Goal: Transaction & Acquisition: Download file/media

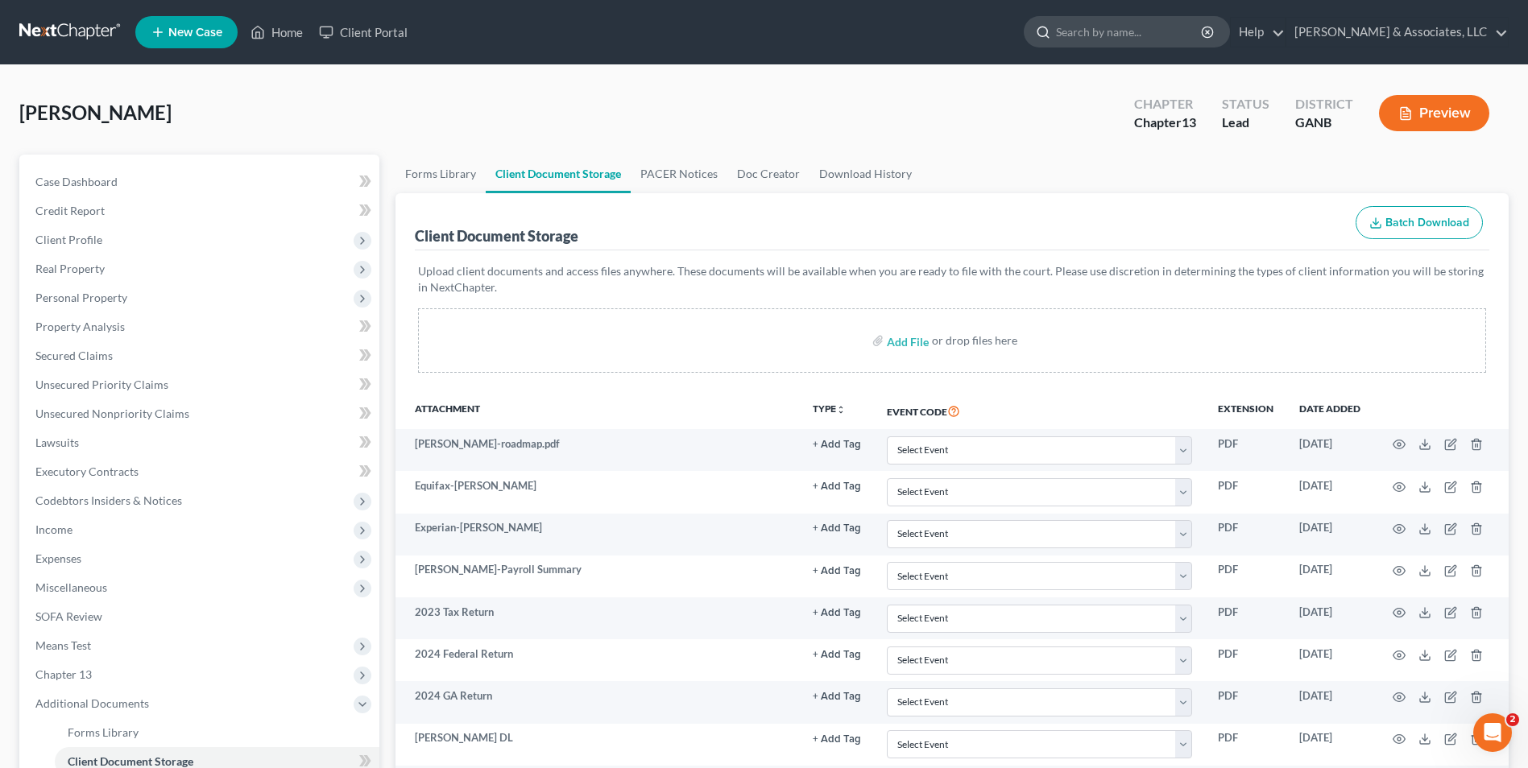
click at [1123, 31] on input "search" at bounding box center [1129, 32] width 147 height 30
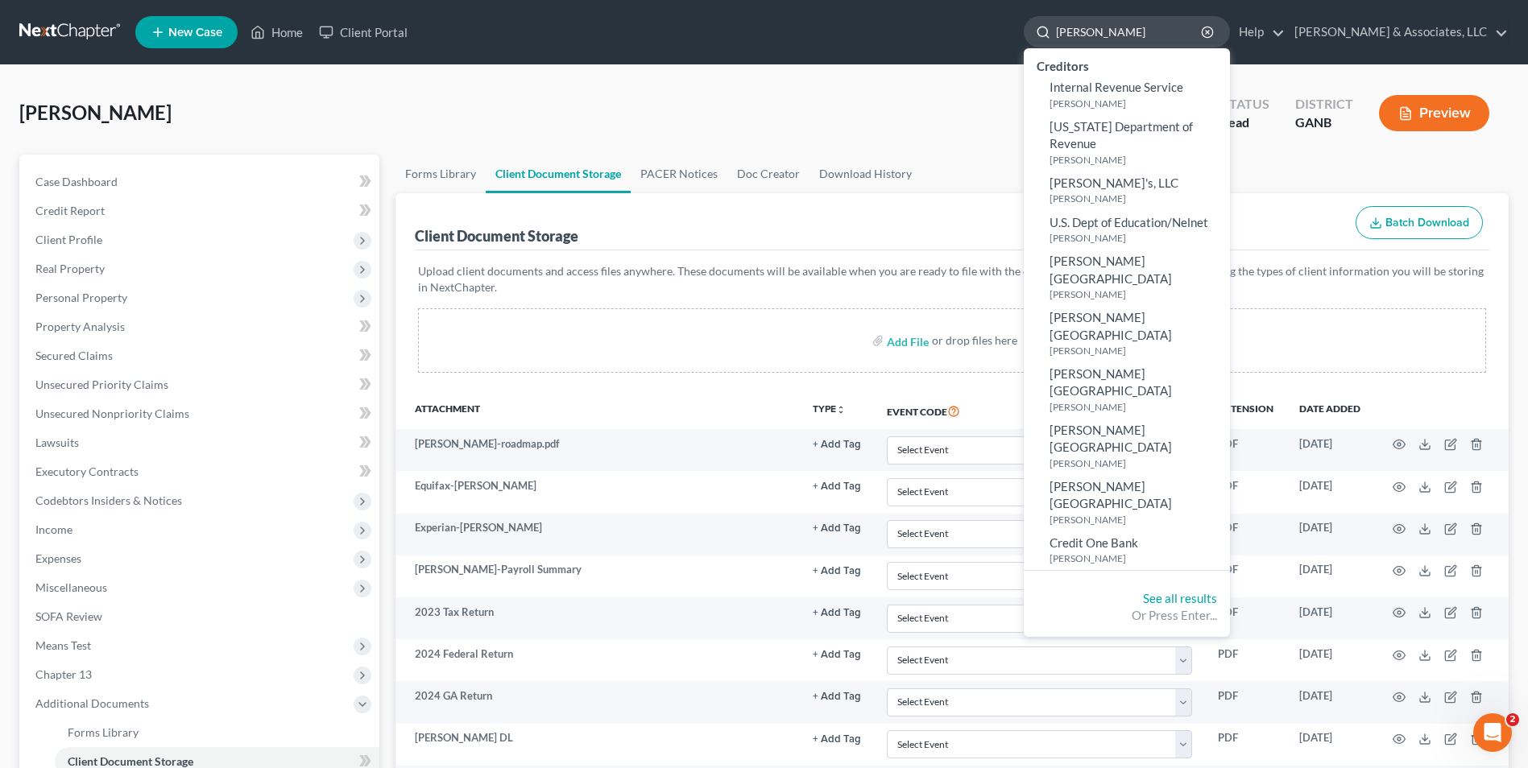
type input "[PERSON_NAME]"
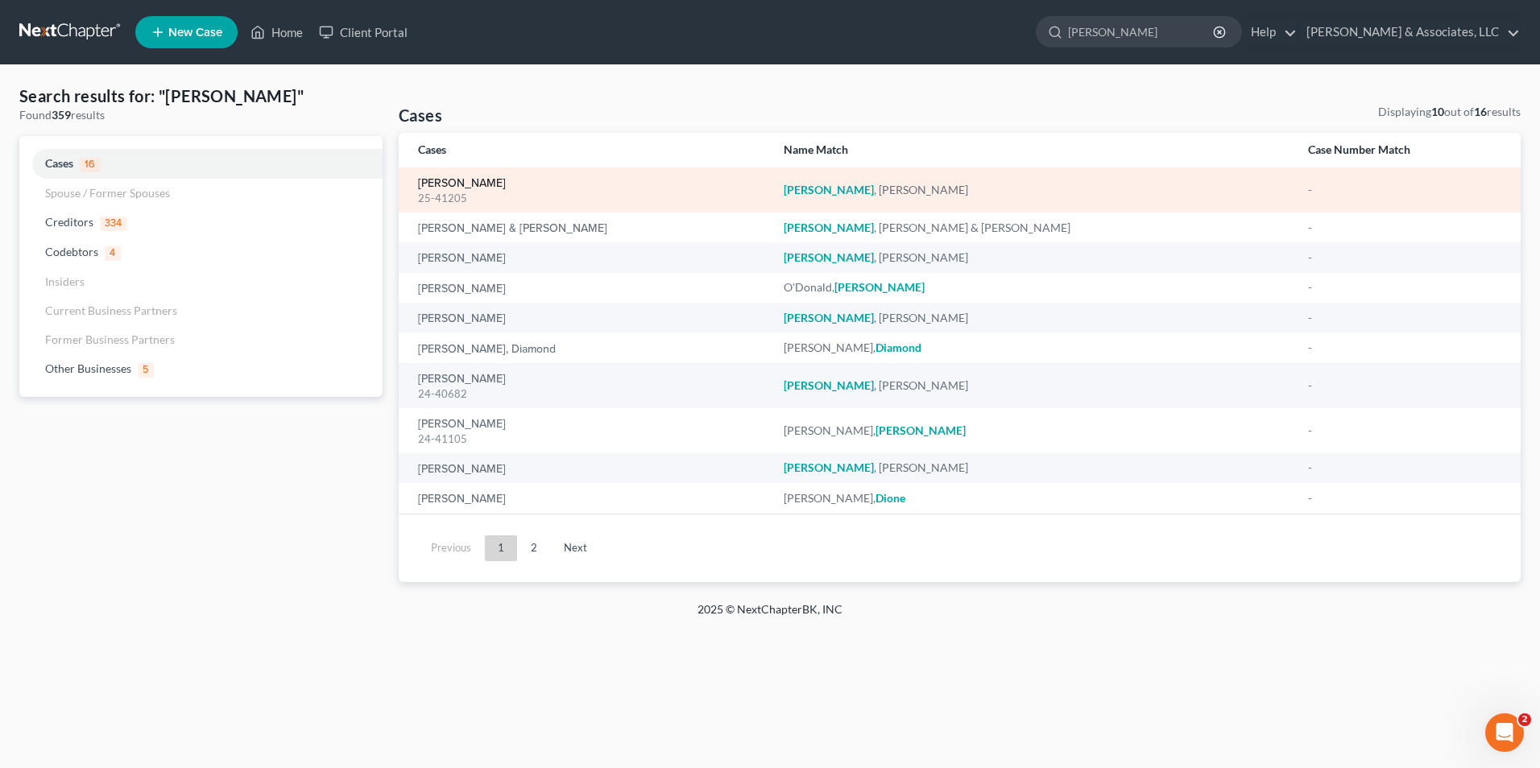
click at [459, 187] on link "[PERSON_NAME]" at bounding box center [462, 183] width 88 height 11
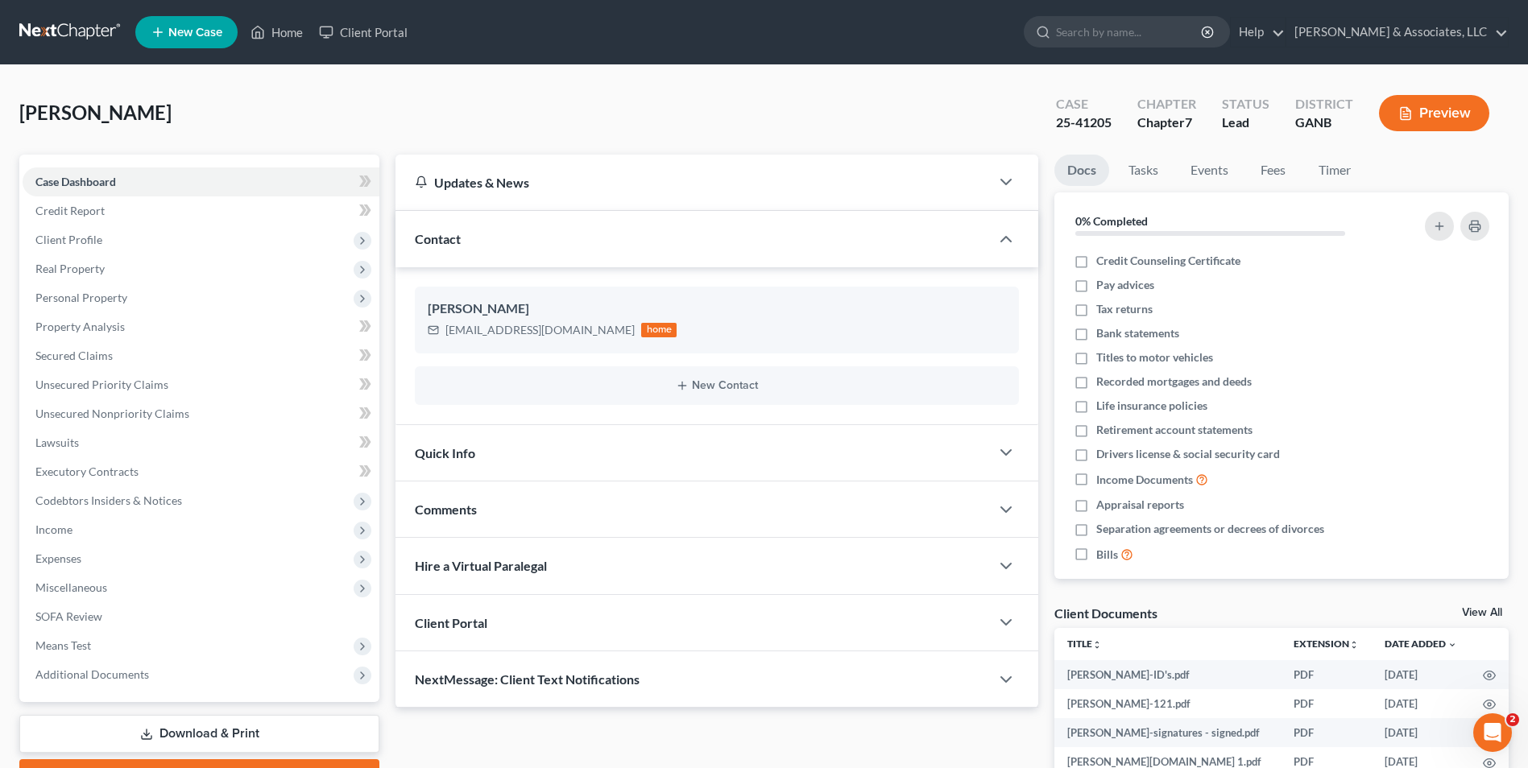
click at [1476, 613] on link "View All" at bounding box center [1482, 612] width 40 height 11
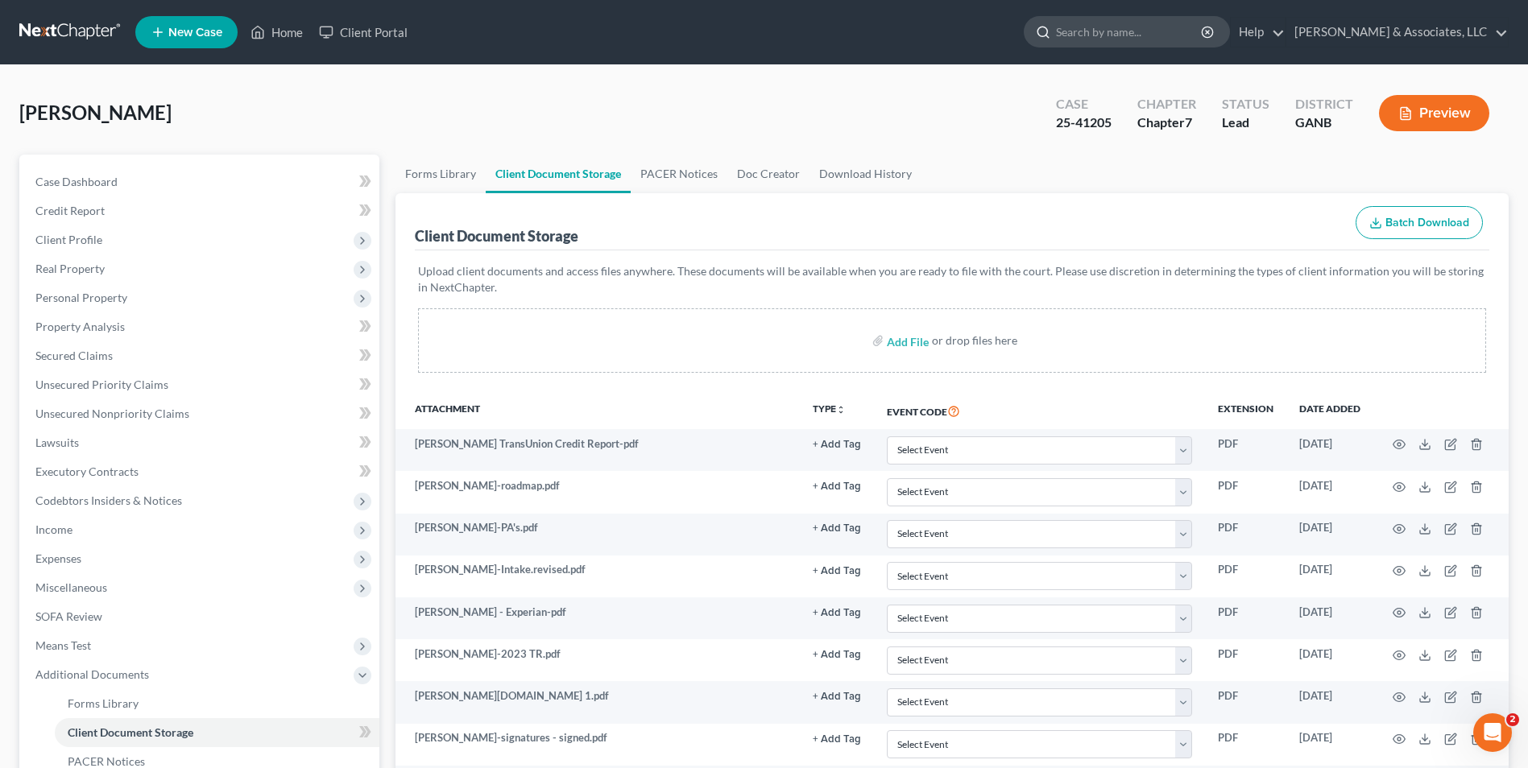
click at [1156, 41] on input "search" at bounding box center [1129, 32] width 147 height 30
type input "[PERSON_NAME]"
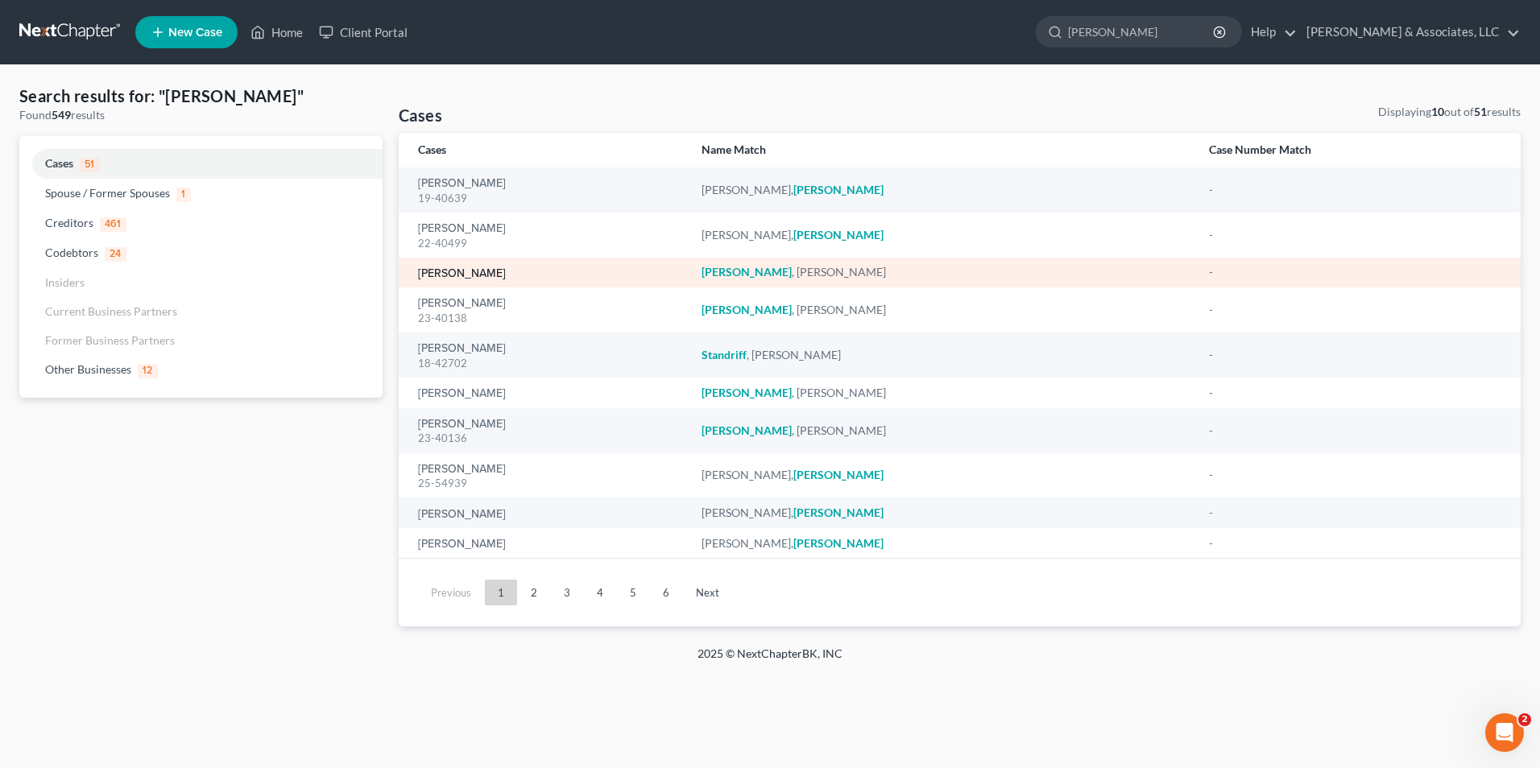
click at [461, 279] on link "[PERSON_NAME]" at bounding box center [462, 273] width 88 height 11
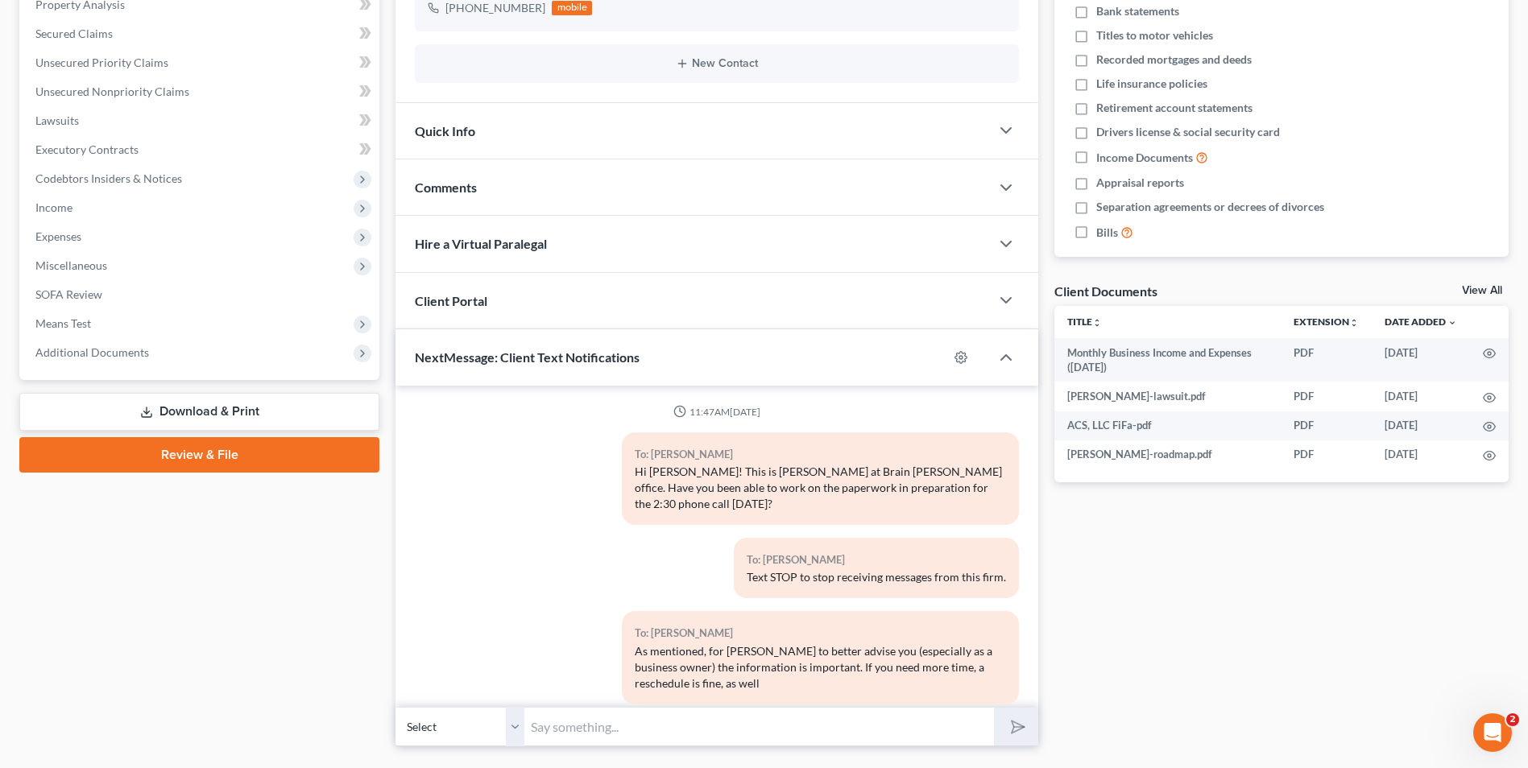
click at [1471, 292] on link "View All" at bounding box center [1482, 290] width 40 height 11
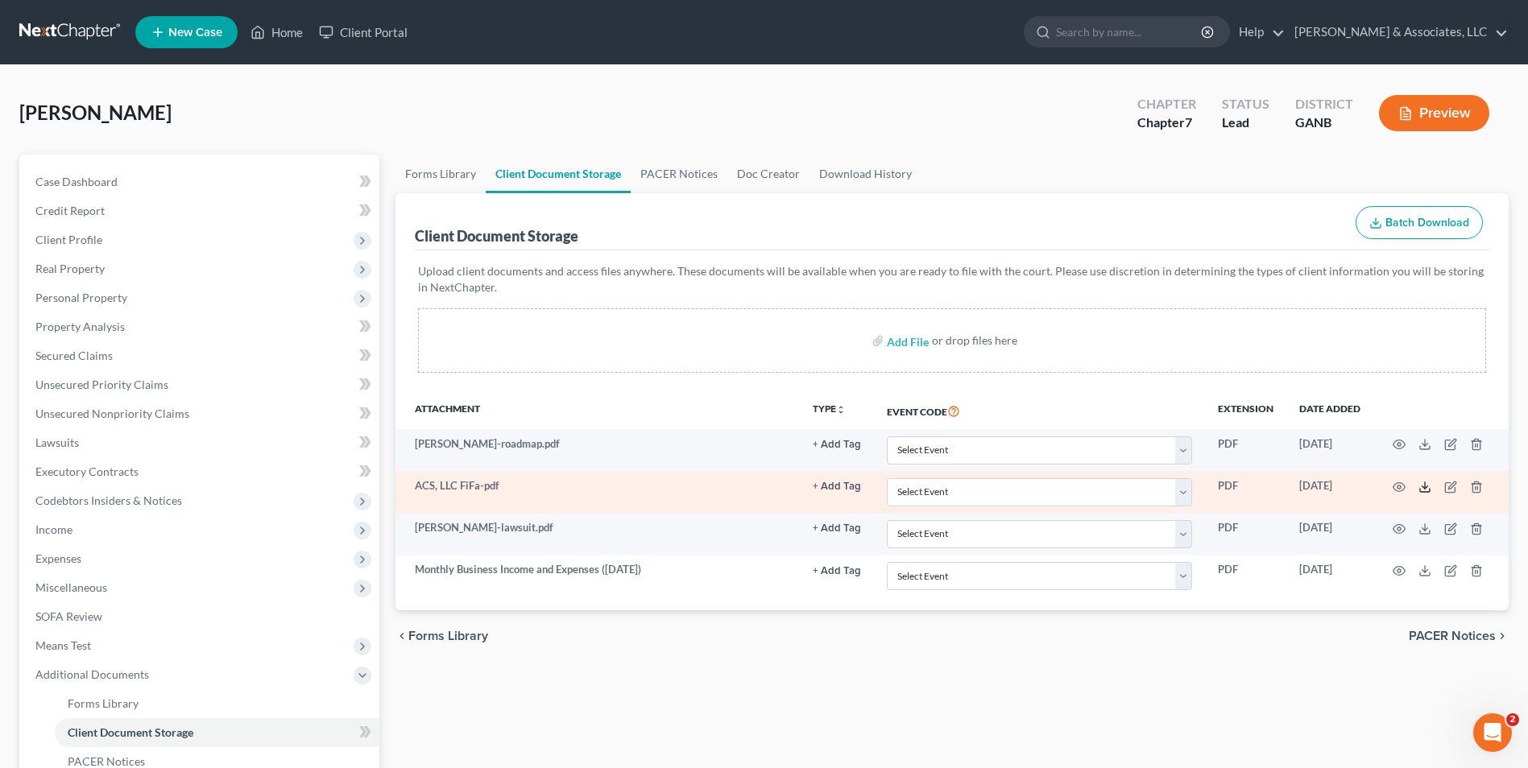
click at [1421, 487] on icon at bounding box center [1424, 487] width 13 height 13
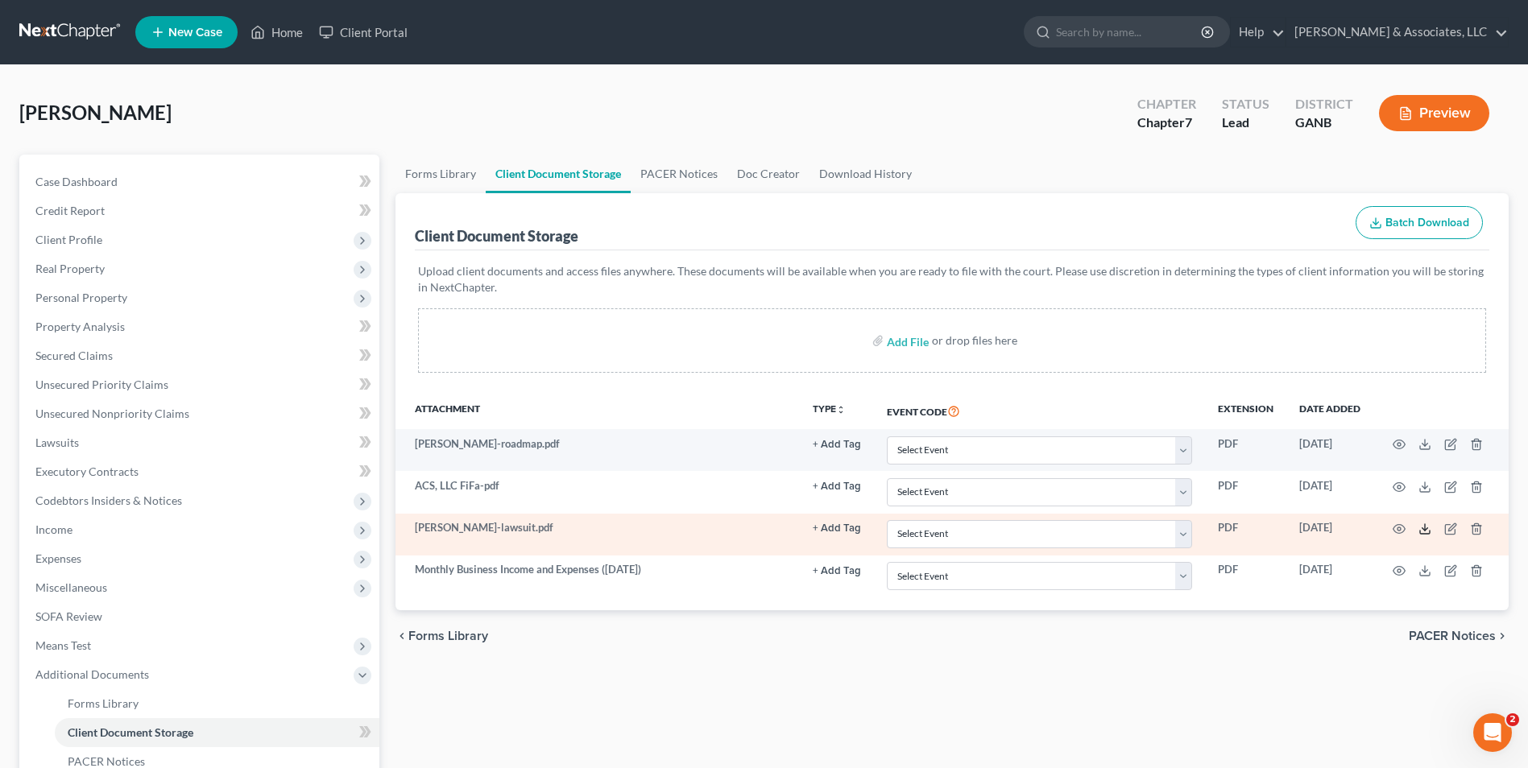
click at [1426, 527] on icon at bounding box center [1424, 529] width 13 height 13
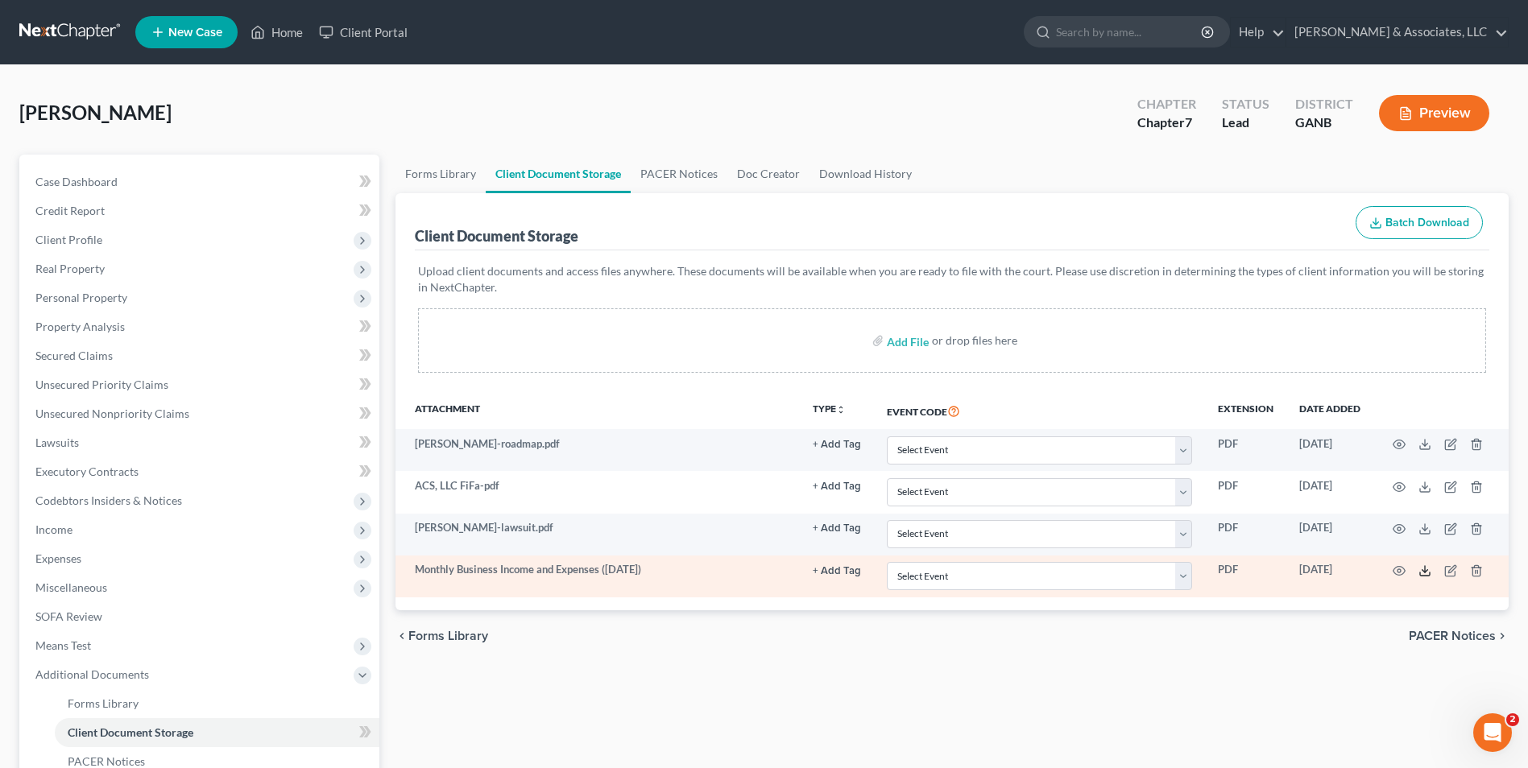
click at [1427, 570] on polyline at bounding box center [1425, 571] width 6 height 2
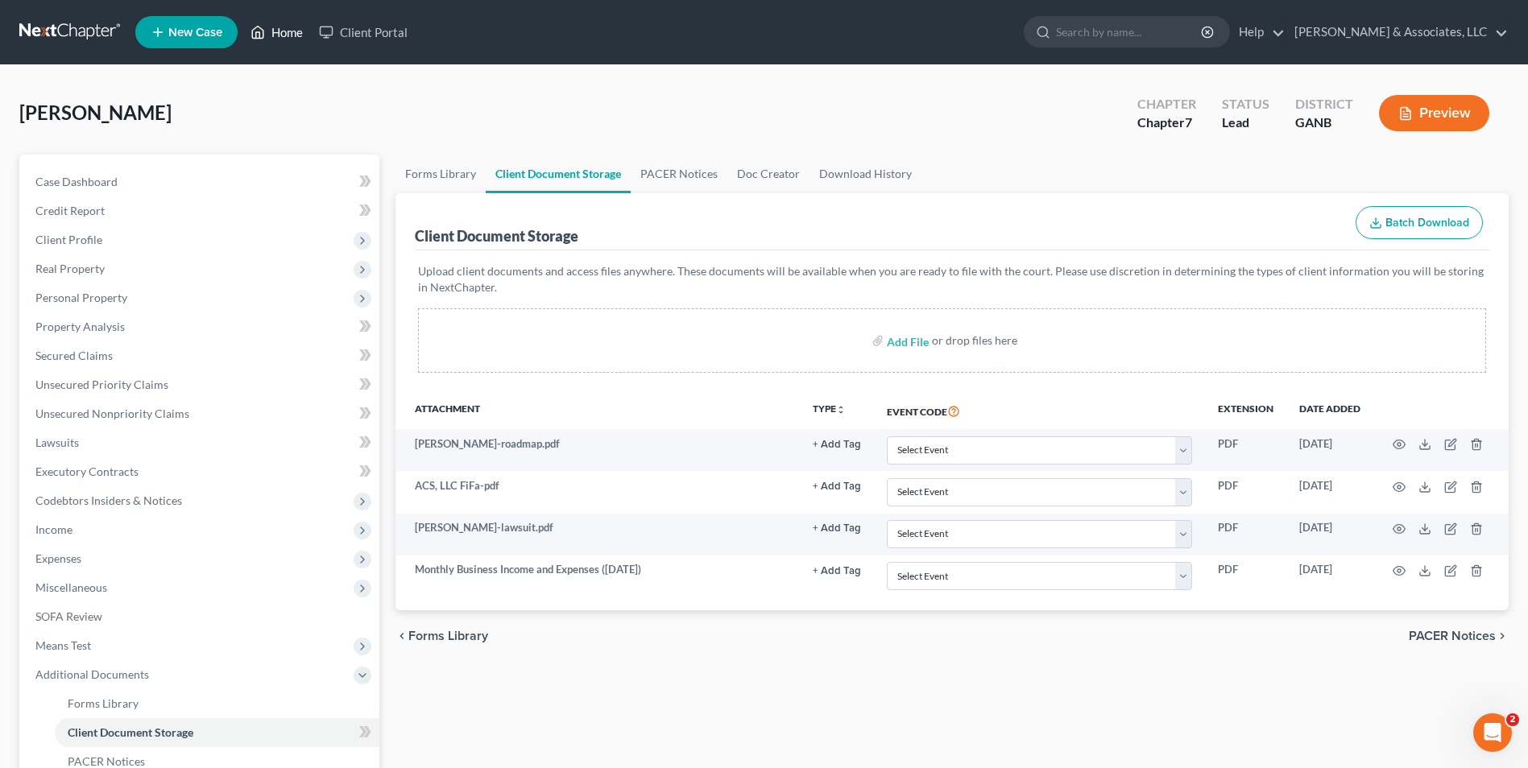
drag, startPoint x: 296, startPoint y: 30, endPoint x: 310, endPoint y: 36, distance: 15.9
click at [296, 31] on link "Home" at bounding box center [276, 32] width 68 height 29
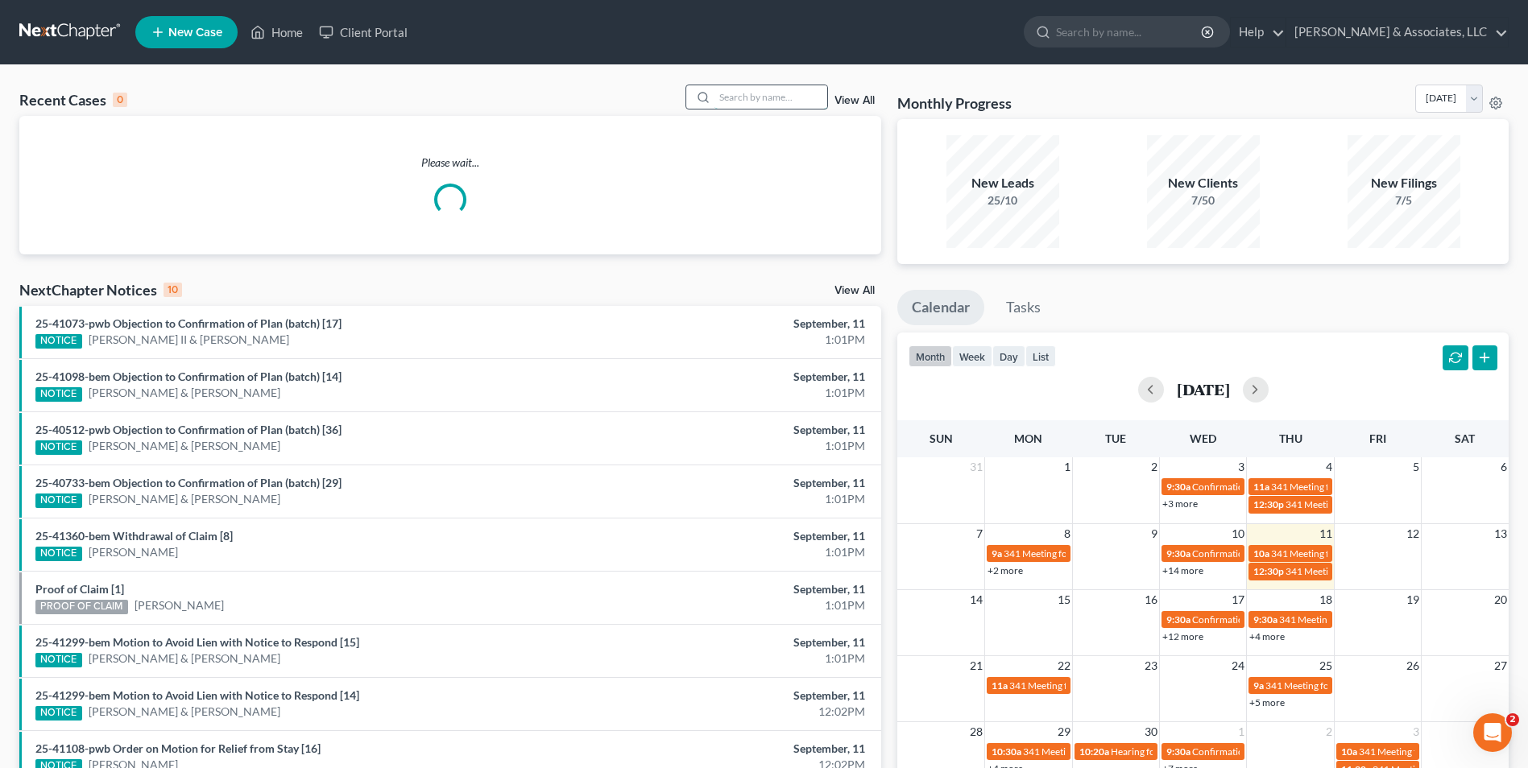
click at [761, 99] on input "search" at bounding box center [770, 96] width 113 height 23
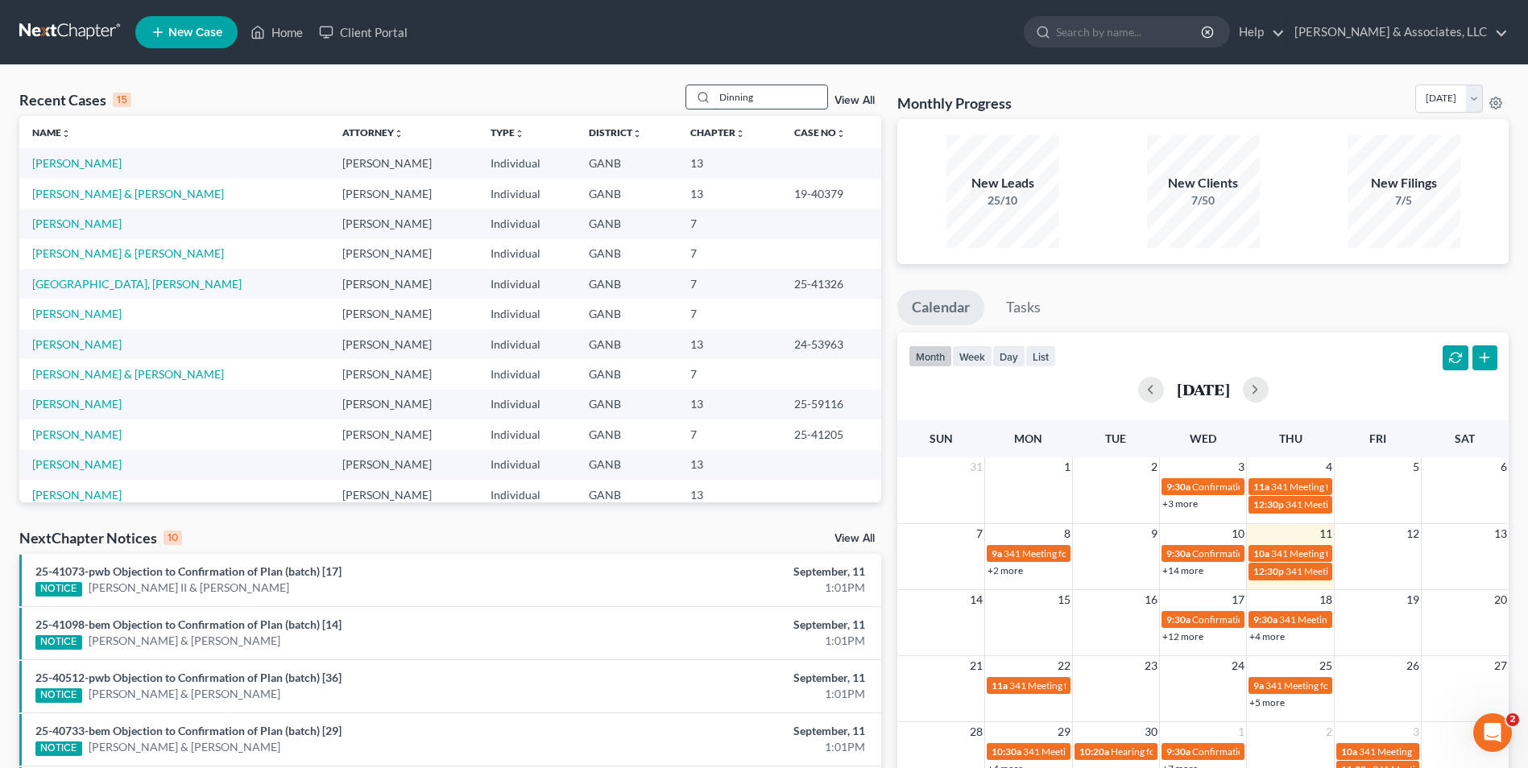
type input "Dinning"
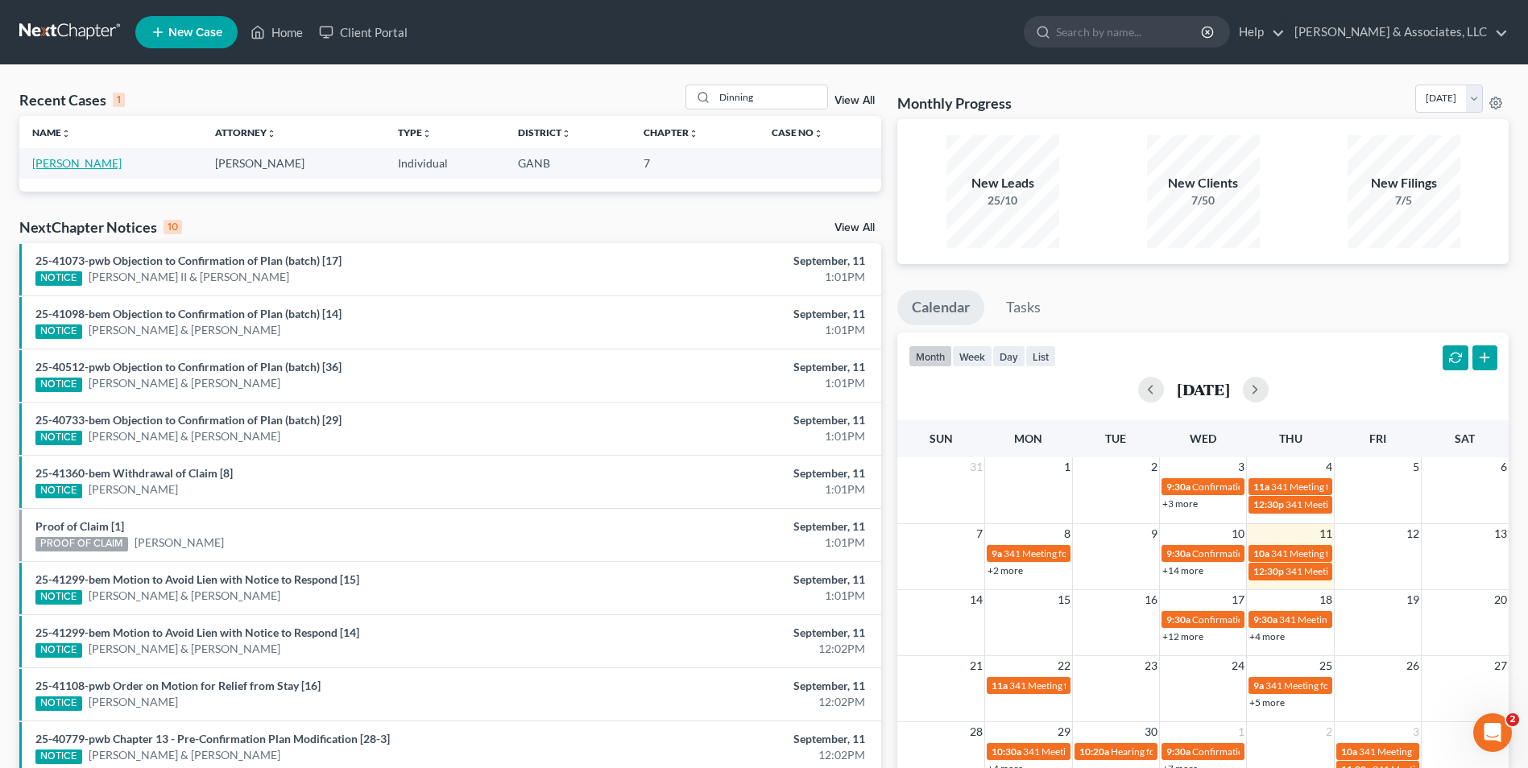
click at [56, 168] on link "[PERSON_NAME]" at bounding box center [76, 163] width 89 height 14
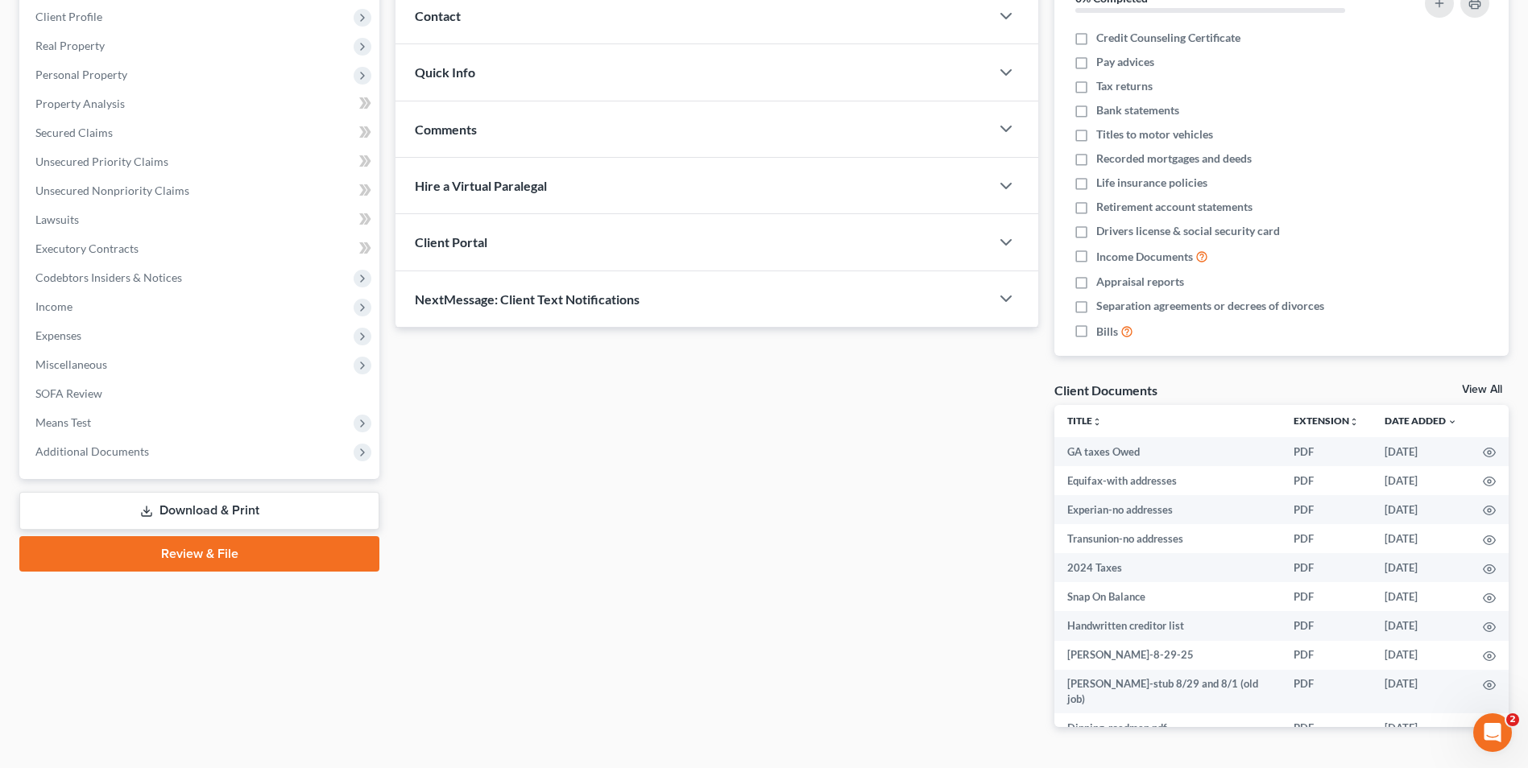
scroll to position [242, 0]
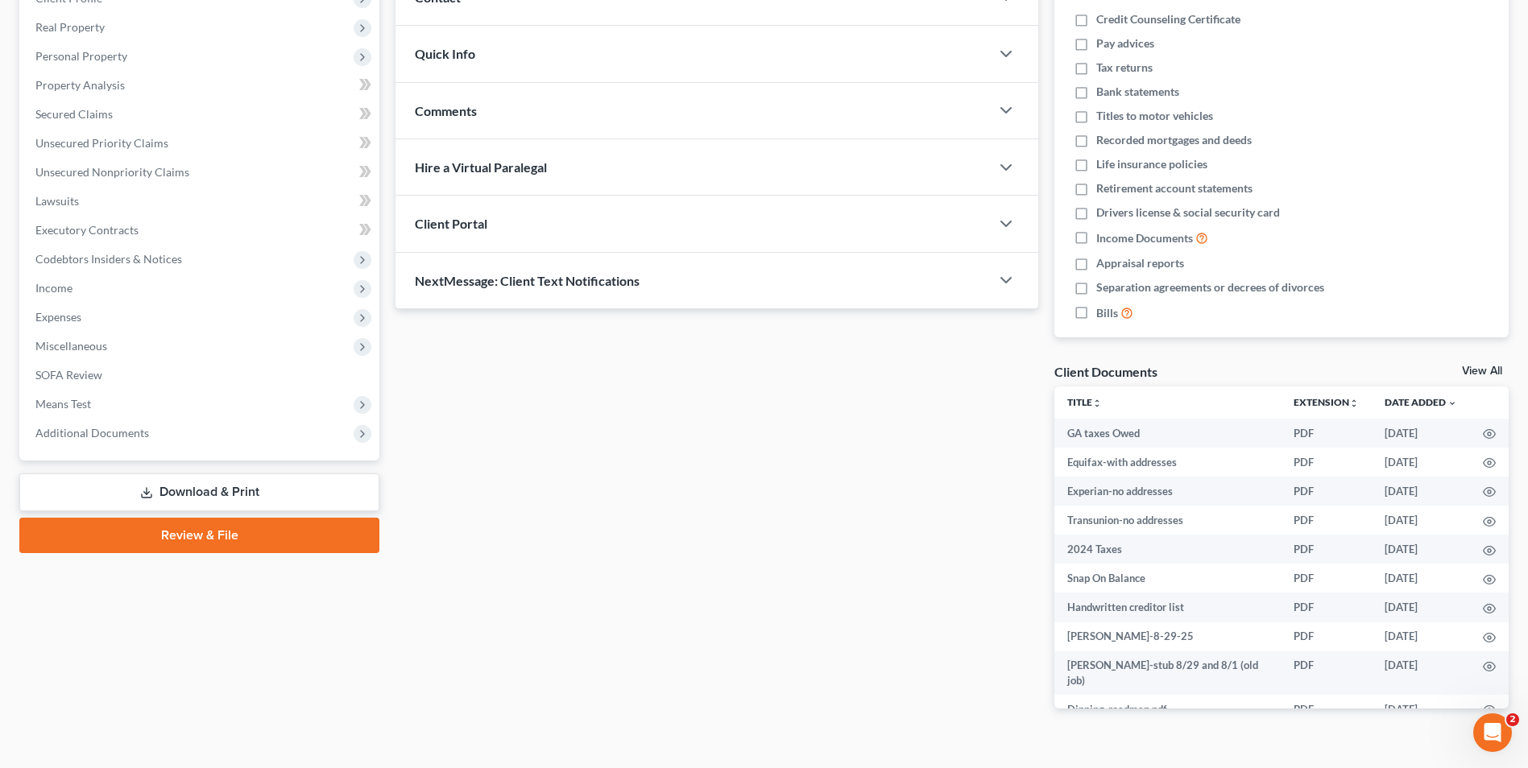
click at [1466, 366] on link "View All" at bounding box center [1482, 371] width 40 height 11
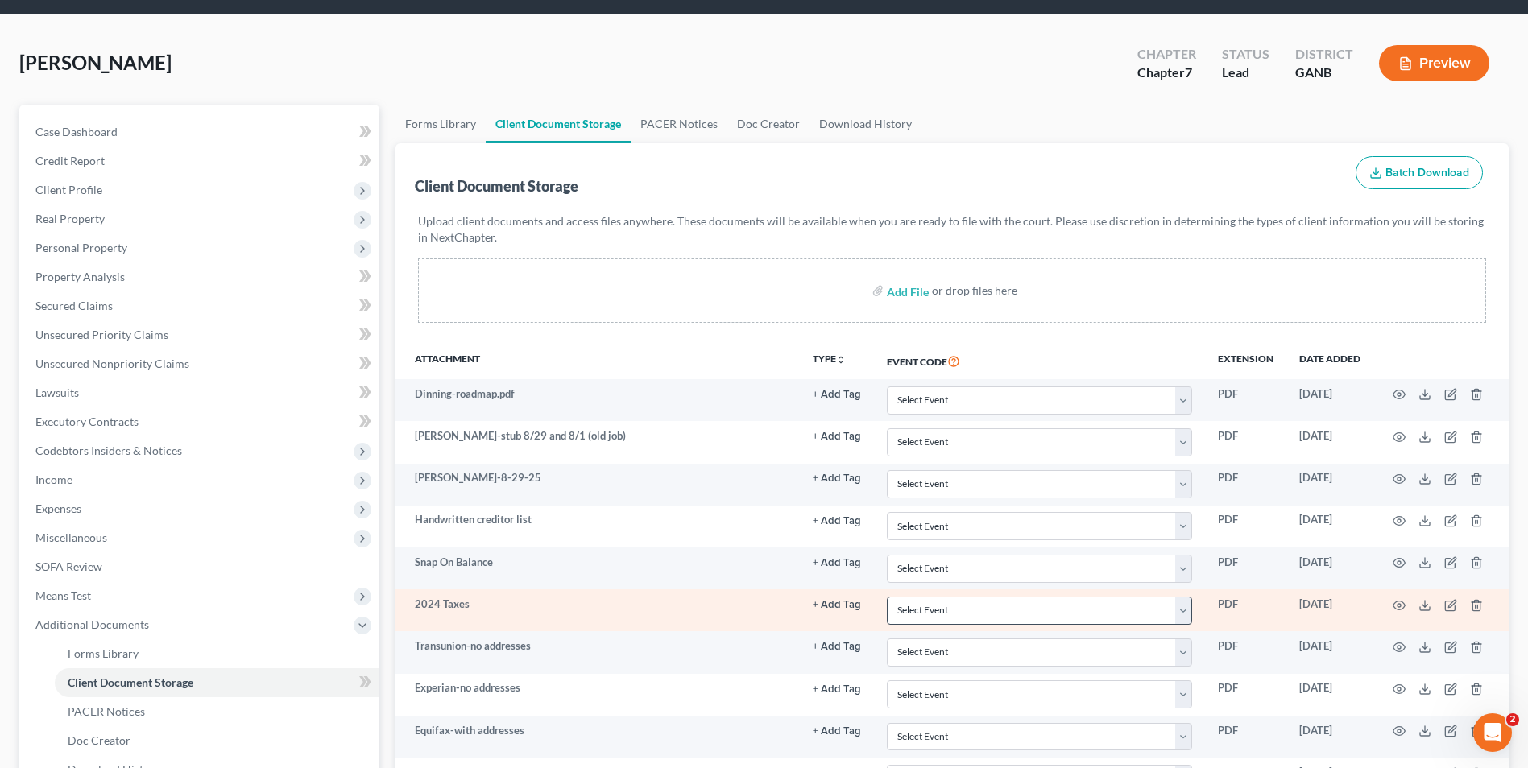
scroll to position [233, 0]
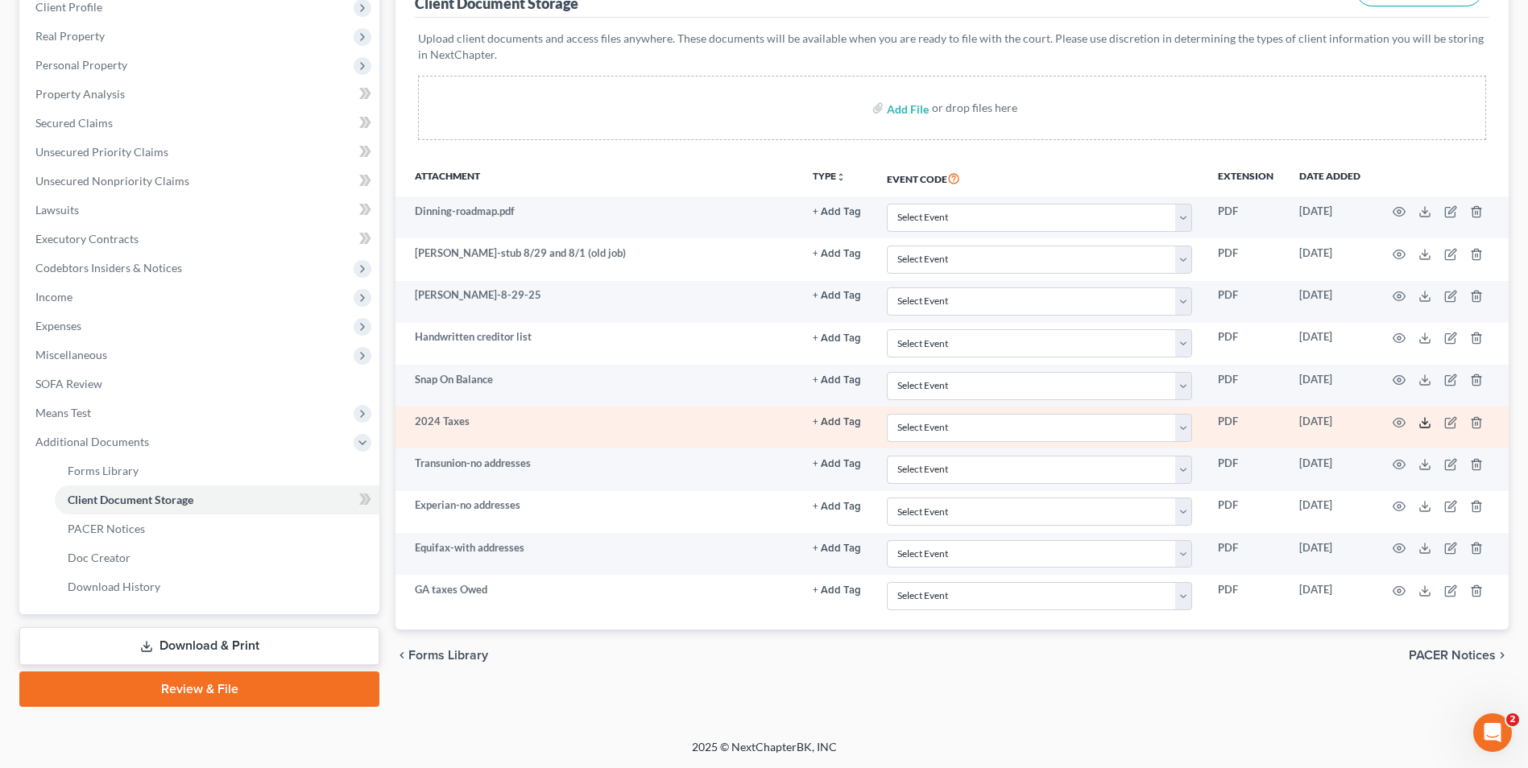
click at [1428, 421] on icon at bounding box center [1424, 422] width 13 height 13
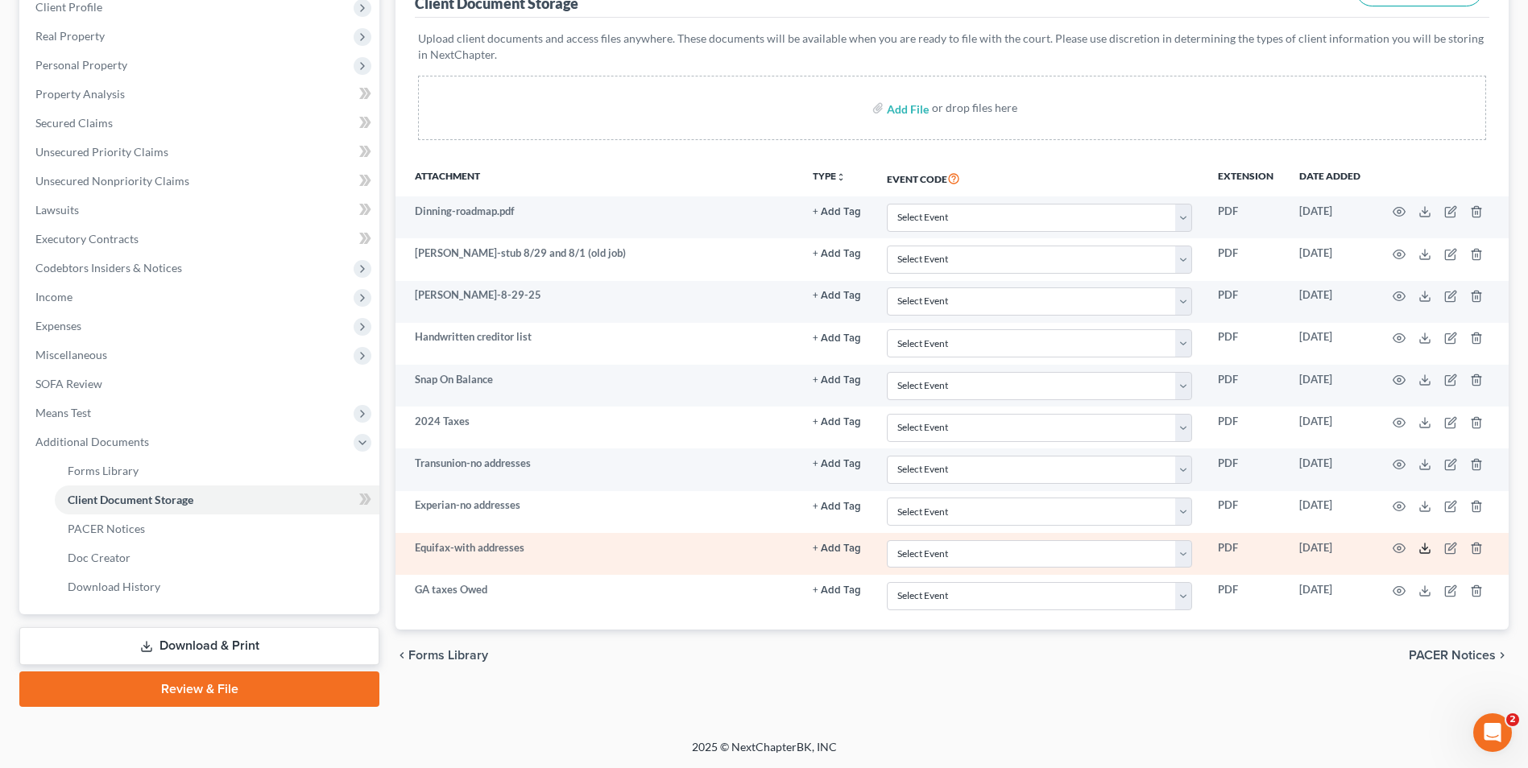
click at [1427, 544] on icon at bounding box center [1424, 548] width 13 height 13
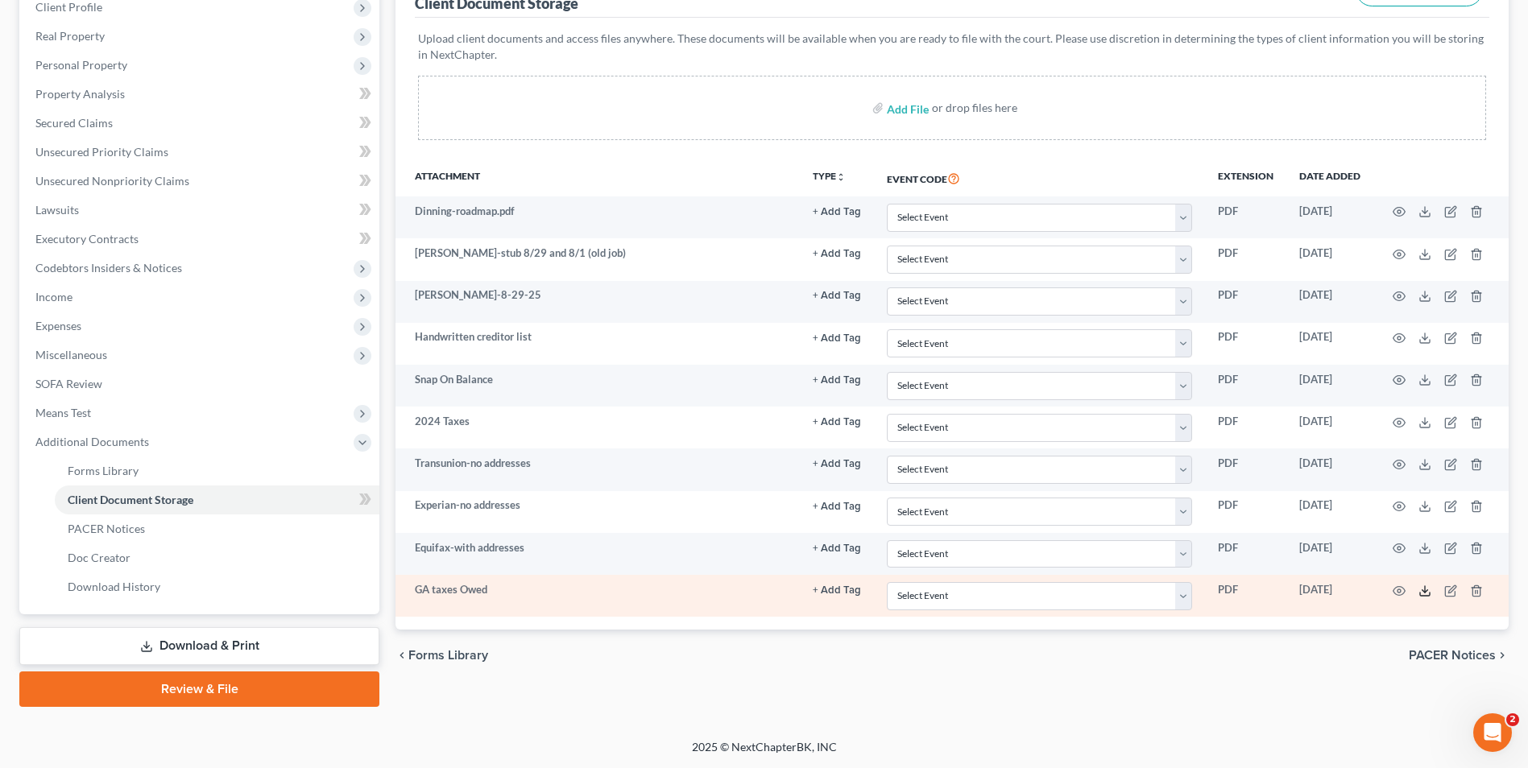
click at [1419, 590] on icon at bounding box center [1424, 591] width 13 height 13
